Goal: Task Accomplishment & Management: Use online tool/utility

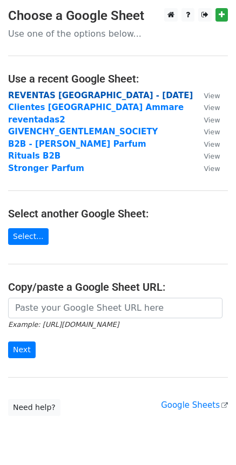
click at [57, 95] on strong "REVENTAS [GEOGRAPHIC_DATA] - [DATE]" at bounding box center [100, 96] width 185 height 10
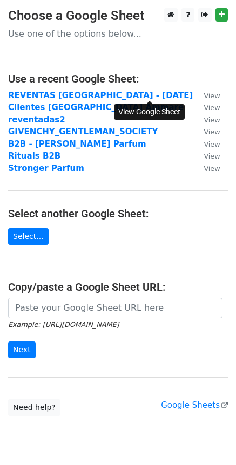
click at [204, 94] on small "View" at bounding box center [212, 96] width 16 height 8
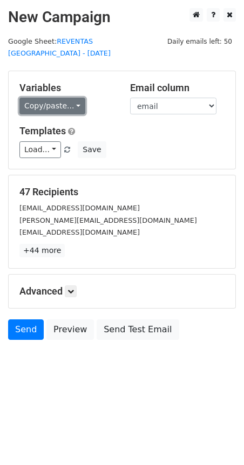
click at [58, 98] on link "Copy/paste..." at bounding box center [52, 106] width 66 height 17
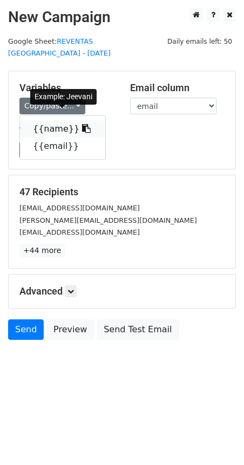
click at [56, 120] on link "{{name}}" at bounding box center [62, 128] width 85 height 17
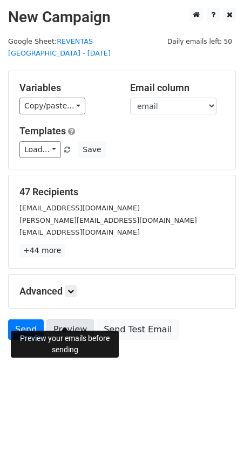
click at [63, 320] on link "Preview" at bounding box center [70, 330] width 48 height 21
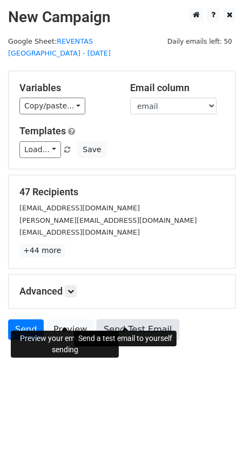
click at [130, 320] on link "Send Test Email" at bounding box center [138, 330] width 82 height 21
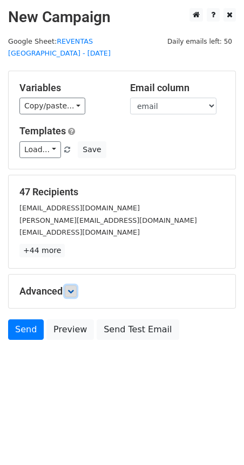
click at [74, 288] on icon at bounding box center [70, 291] width 6 height 6
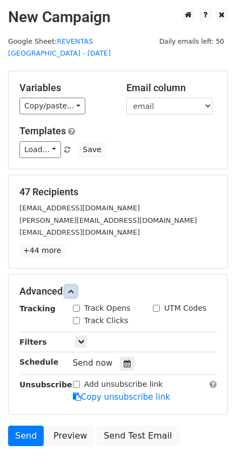
click at [74, 288] on icon at bounding box center [70, 291] width 6 height 6
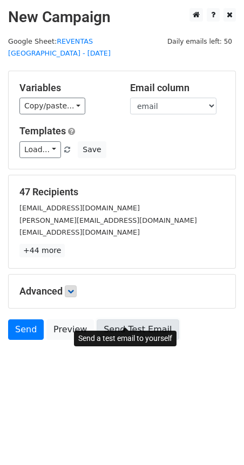
click at [125, 320] on link "Send Test Email" at bounding box center [138, 330] width 82 height 21
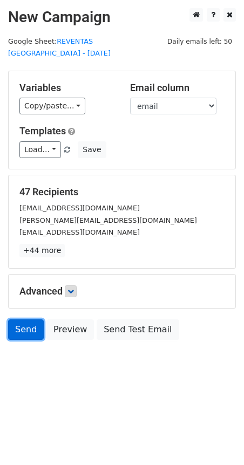
click at [26, 320] on link "Send" at bounding box center [26, 330] width 36 height 21
